Goal: Information Seeking & Learning: Learn about a topic

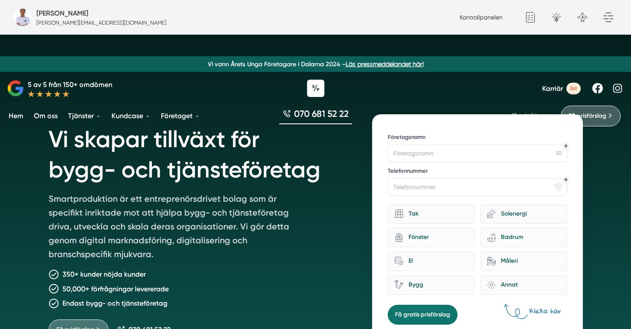
click at [550, 88] on span "Karriär" at bounding box center [552, 89] width 21 height 8
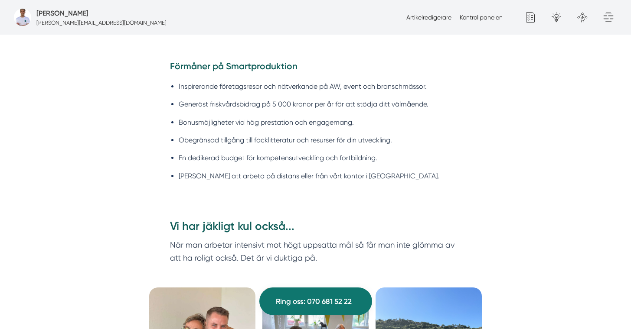
scroll to position [2510, 0]
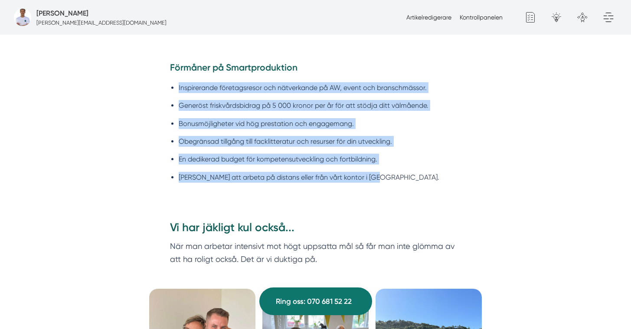
drag, startPoint x: 390, startPoint y: 175, endPoint x: 177, endPoint y: 66, distance: 238.4
click at [177, 77] on ul "Inspirerande företagsresor och nätverkande på AW, event och branschmässor. Gene…" at bounding box center [315, 135] width 291 height 117
copy ul "Inspirerande företagsresor och nätverkande på AW, event och branschmässor. Gene…"
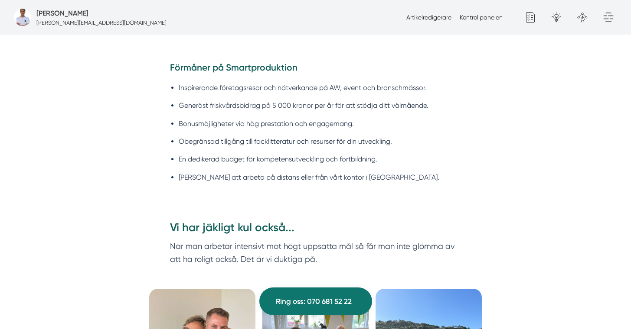
click at [318, 207] on div "Vi har jäkligt kul också... När man arbetar intensivt mot högt uppsatta mål så …" at bounding box center [315, 245] width 333 height 77
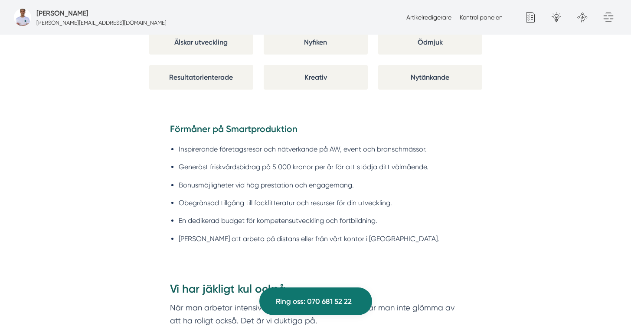
scroll to position [2423, 0]
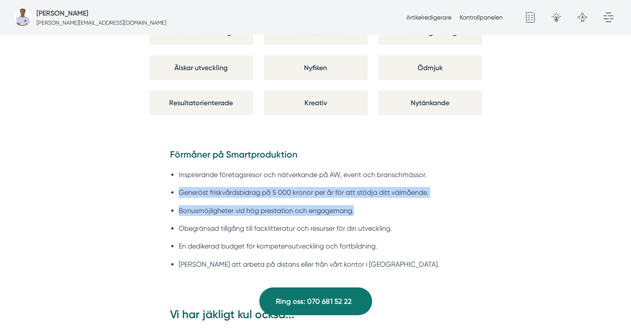
drag, startPoint x: 362, startPoint y: 201, endPoint x: 173, endPoint y: 180, distance: 189.7
click at [173, 180] on ul "Inspirerande företagsresor och nätverkande på AW, event och branschmässor. Gene…" at bounding box center [315, 222] width 291 height 117
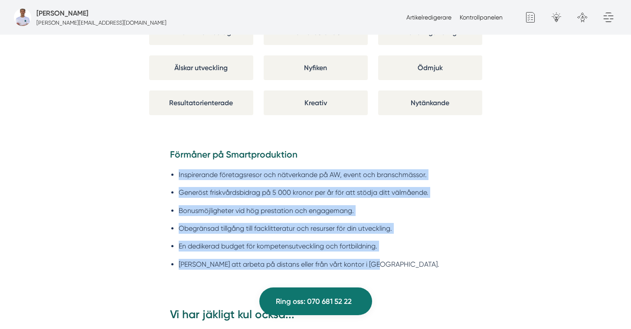
drag, startPoint x: 375, startPoint y: 255, endPoint x: 173, endPoint y: 160, distance: 223.5
click at [173, 164] on ul "Inspirerande företagsresor och nätverkande på AW, event och branschmässor. Gene…" at bounding box center [315, 222] width 291 height 117
copy ul "Inspirerande företagsresor och nätverkande på AW, event och branschmässor. Gene…"
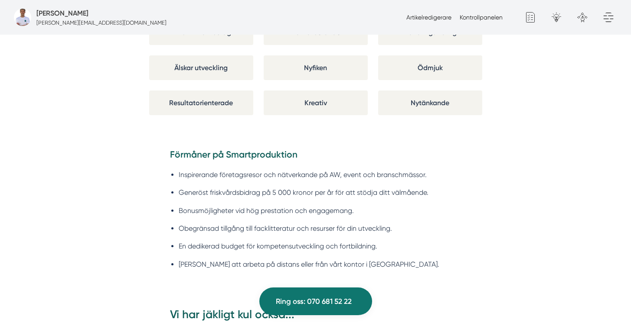
click at [287, 149] on strong "Förmåner på Smartproduktion" at bounding box center [233, 154] width 127 height 11
copy div "Förmåner på Smartproduktion"
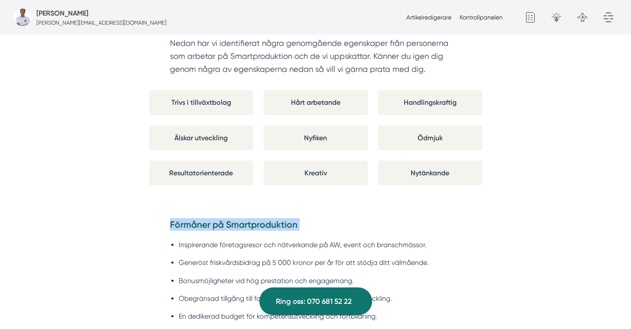
scroll to position [2349, 0]
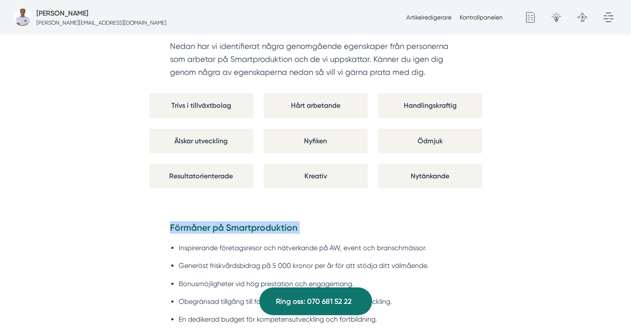
copy div "Förmåner på Smartproduktion"
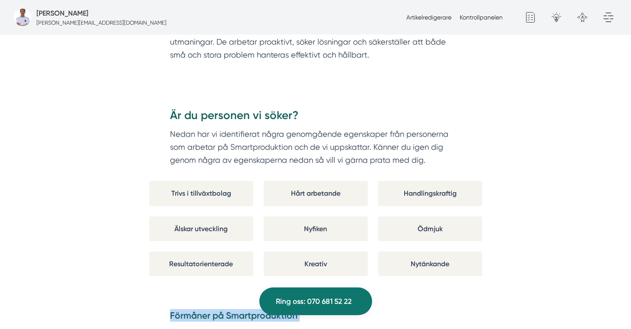
scroll to position [2273, 0]
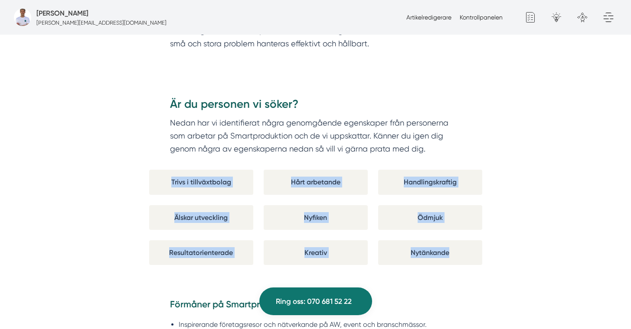
drag, startPoint x: 465, startPoint y: 245, endPoint x: 167, endPoint y: 172, distance: 306.6
click at [167, 172] on div "Trivs i tillväxtbolag Hårt arbetande Handlingskraftig Älskar utveckling Nyfiken…" at bounding box center [315, 217] width 333 height 95
copy div "Trivs i tillväxtbolag Hårt arbetande Handlingskraftig Älskar utveckling Nyfiken…"
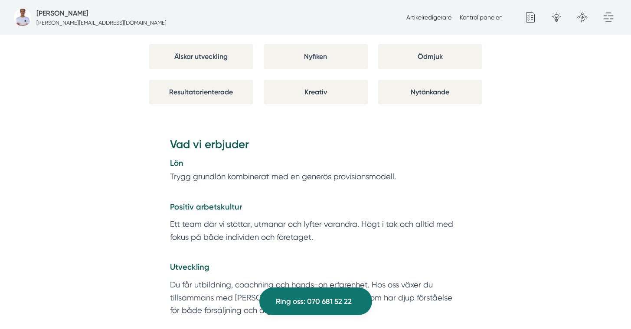
scroll to position [1578, 0]
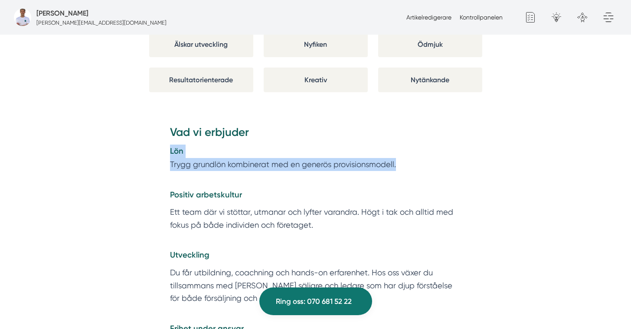
copy p "Lön Trygg grundlön kombinerat med en generös provisionsmodell."
drag, startPoint x: 400, startPoint y: 141, endPoint x: 168, endPoint y: 132, distance: 232.0
click at [168, 132] on div "Vad vi erbjuder Lön Trygg grundlön kombinerat med en generös provisionsmodell. …" at bounding box center [315, 310] width 333 height 397
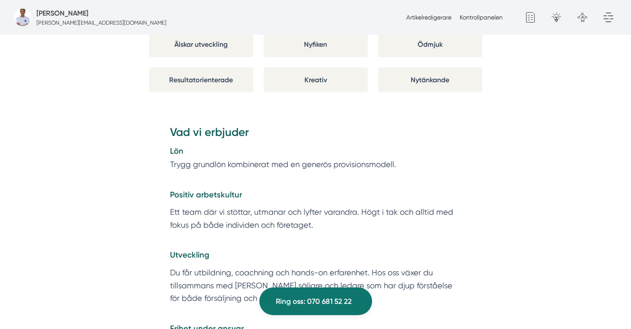
click at [275, 236] on p "Utveckling" at bounding box center [315, 249] width 291 height 26
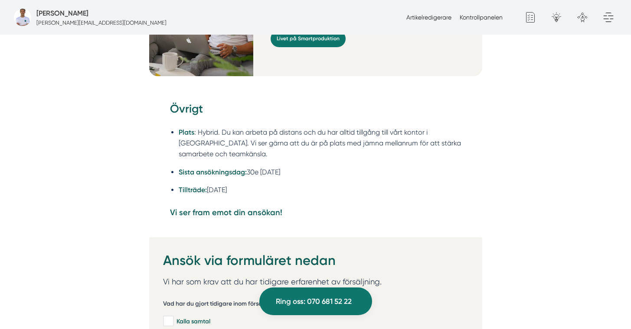
scroll to position [2326, 0]
